Goal: Check status

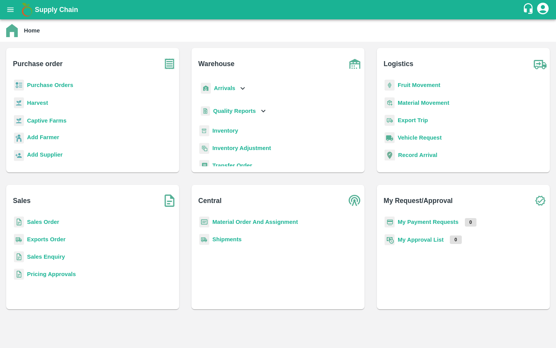
click at [18, 6] on button "open drawer" at bounding box center [11, 10] width 18 height 18
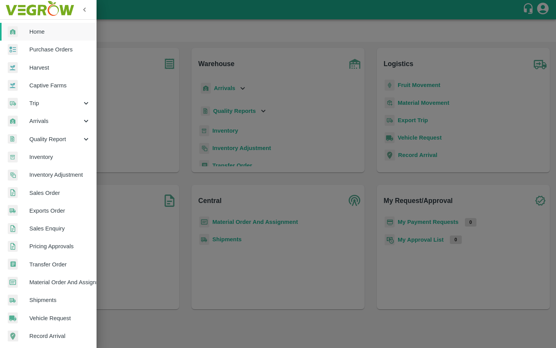
scroll to position [92, 0]
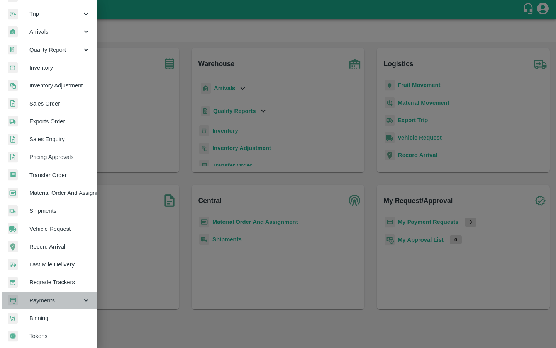
click at [49, 297] on span "Payments" at bounding box center [55, 300] width 53 height 8
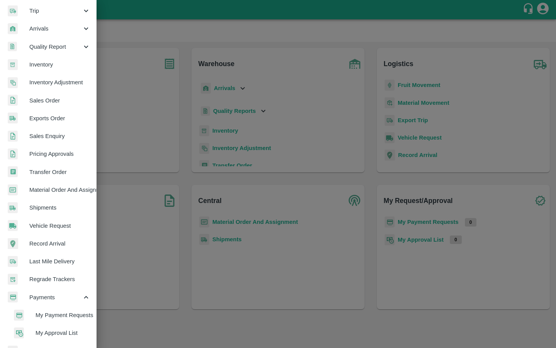
click at [40, 318] on span "My Payment Requests" at bounding box center [63, 315] width 55 height 8
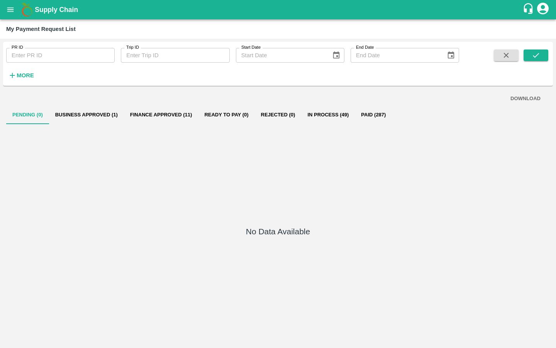
click at [88, 108] on button "Business Approved (1)" at bounding box center [86, 114] width 75 height 19
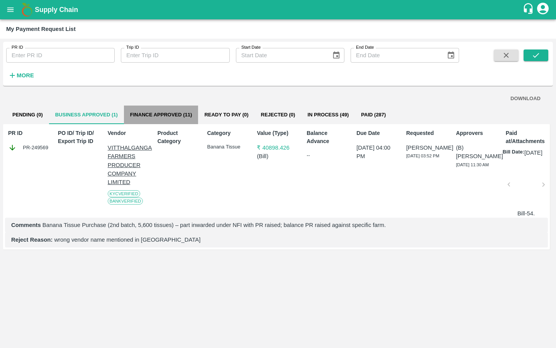
click at [162, 113] on button "Finance Approved (11)" at bounding box center [161, 114] width 75 height 19
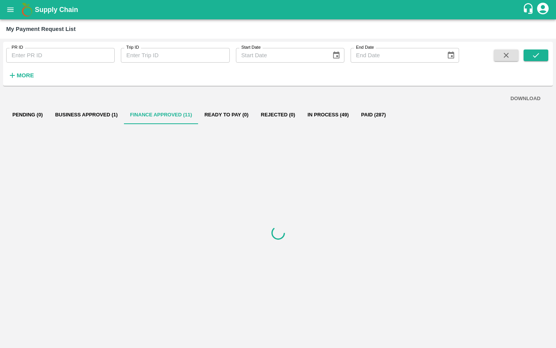
click at [85, 114] on button "Business Approved (1)" at bounding box center [86, 114] width 75 height 19
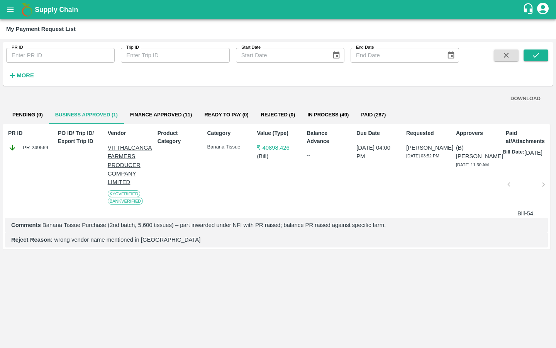
click at [32, 120] on button "Pending (0)" at bounding box center [27, 114] width 43 height 19
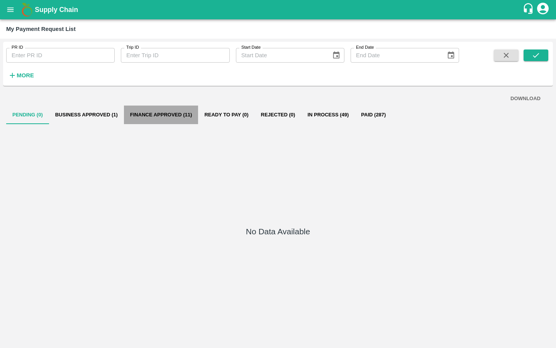
click at [166, 114] on button "Finance Approved (11)" at bounding box center [161, 114] width 75 height 19
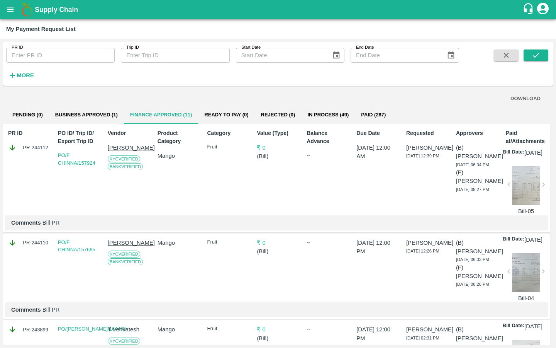
click at [308, 119] on button "In Process (49)" at bounding box center [328, 114] width 54 height 19
